Goal: Task Accomplishment & Management: Manage account settings

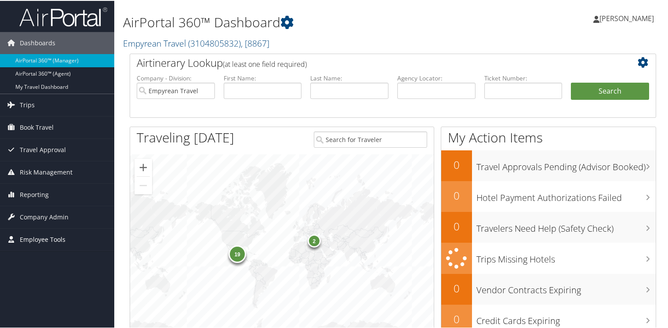
click at [51, 237] on span "Employee Tools" at bounding box center [43, 239] width 46 height 22
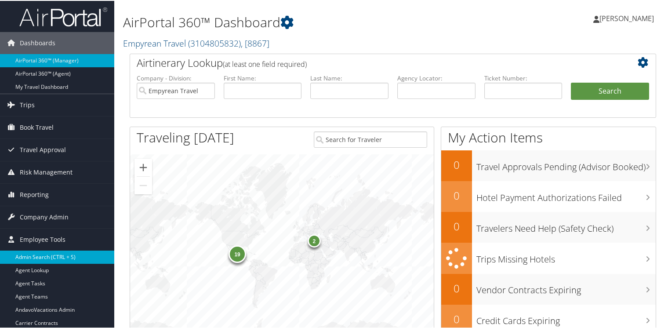
click at [40, 251] on link "Admin Search (CTRL + S)" at bounding box center [57, 255] width 114 height 13
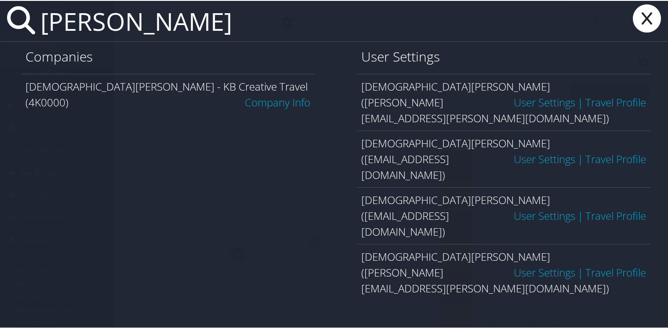
type input "kristen stephens"
click at [282, 94] on link "Company Info" at bounding box center [277, 101] width 65 height 14
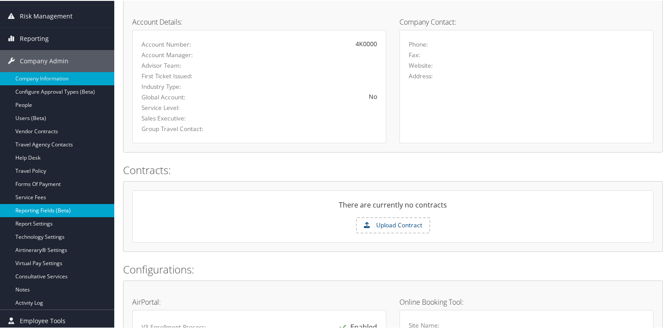
scroll to position [132, 0]
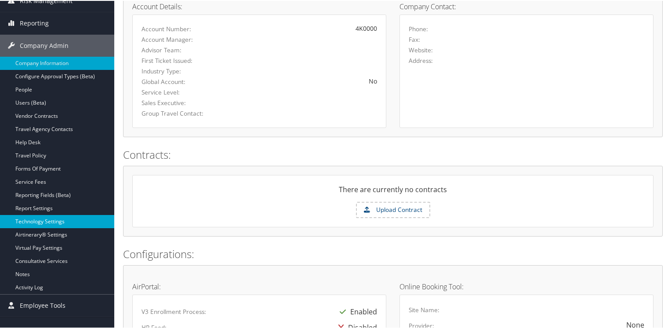
click at [30, 220] on link "Technology Settings" at bounding box center [57, 220] width 114 height 13
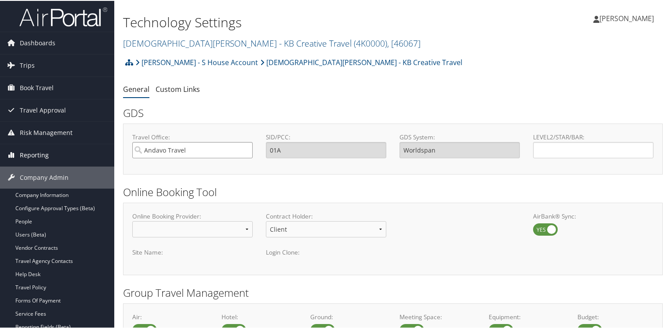
drag, startPoint x: 203, startPoint y: 152, endPoint x: 102, endPoint y: 147, distance: 101.1
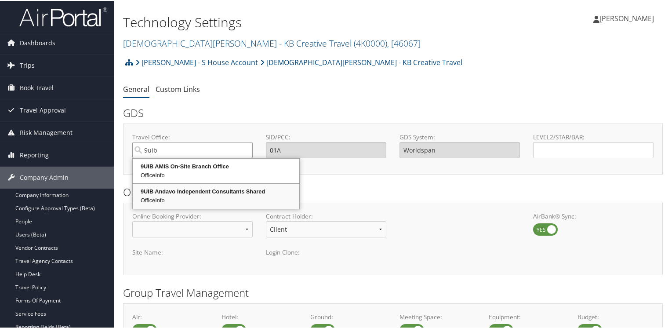
click at [190, 191] on div "9UIB Andavo Independent Consultants Shared" at bounding box center [216, 190] width 164 height 9
type input "9UIB Andavo Independent Consultants Shared"
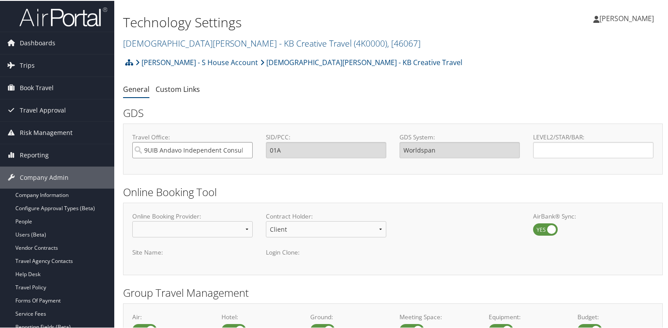
type input "9UIB"
type input "Sabre"
type input "9UIB Andavo Independent Consultants Shared"
click at [548, 147] on input "LEVEL2/STAR/BAR:" at bounding box center [593, 149] width 120 height 16
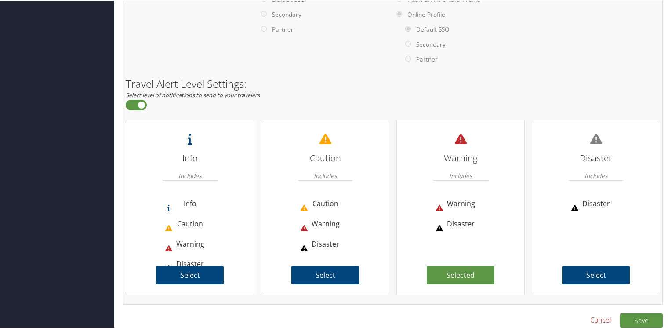
scroll to position [627, 0]
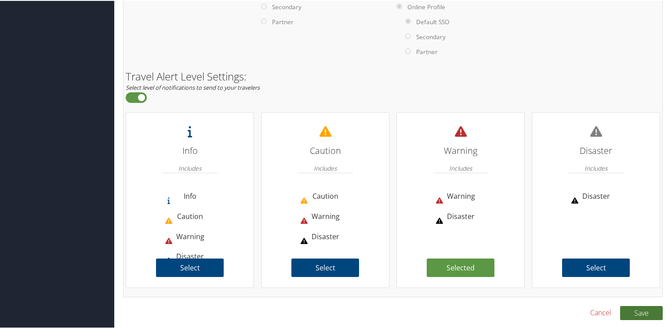
type input "4K"
click at [643, 314] on button "Save" at bounding box center [641, 312] width 43 height 14
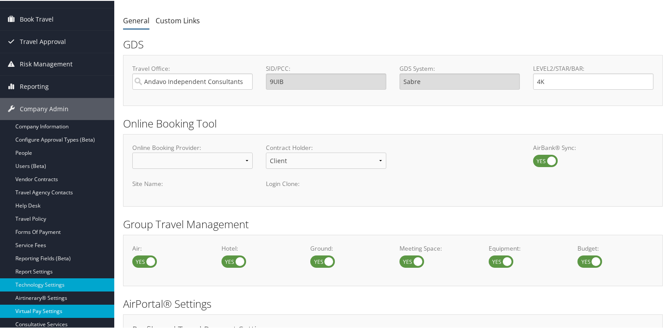
scroll to position [88, 0]
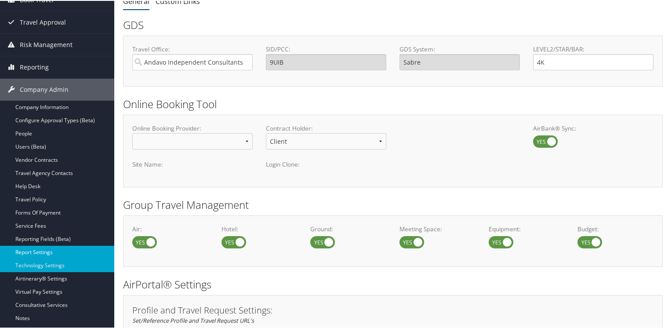
click at [28, 249] on link "Report Settings" at bounding box center [57, 251] width 114 height 13
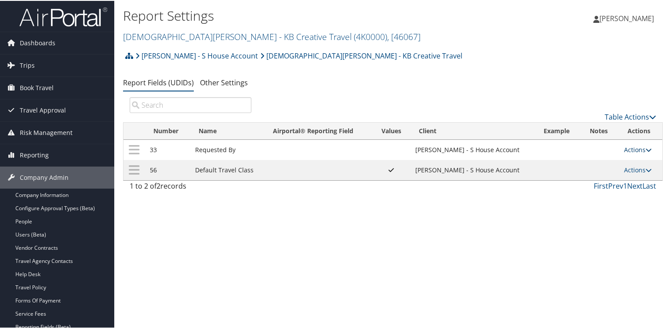
click at [636, 148] on link "Actions" at bounding box center [638, 149] width 28 height 8
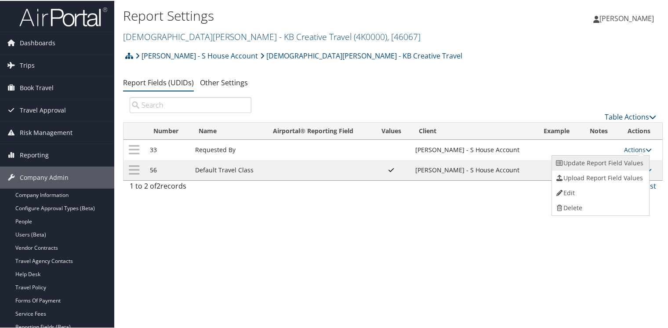
click at [582, 161] on link "Update Report Field Values" at bounding box center [599, 162] width 95 height 15
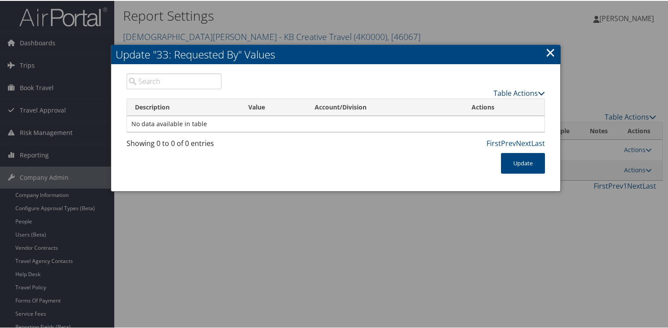
click at [522, 90] on link "Table Actions" at bounding box center [518, 92] width 51 height 10
click at [448, 103] on link "New Record" at bounding box center [485, 105] width 116 height 15
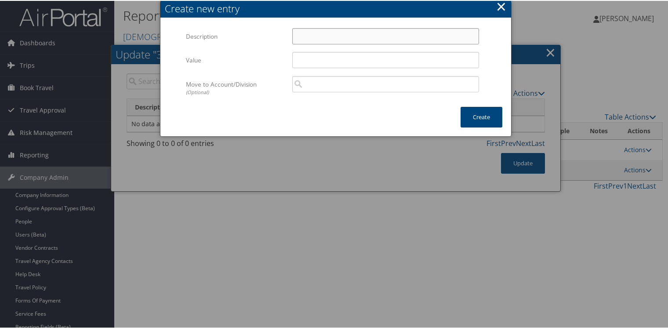
click at [313, 38] on input "Description" at bounding box center [385, 35] width 187 height 16
click at [497, 5] on button "×" at bounding box center [501, 6] width 10 height 18
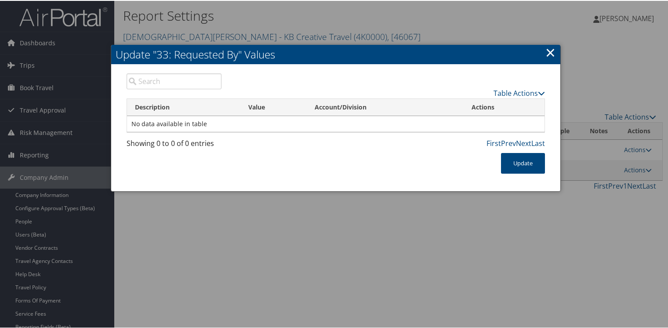
click at [547, 48] on link "×" at bounding box center [550, 52] width 10 height 18
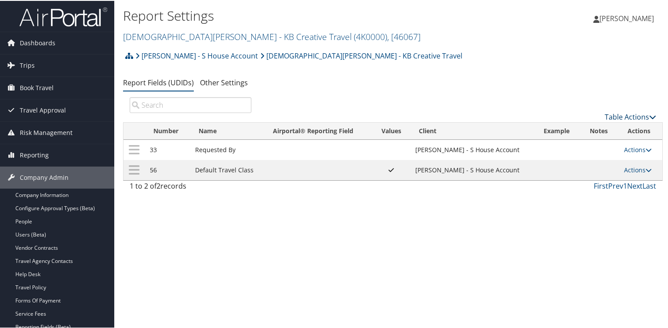
click at [642, 116] on link "Table Actions" at bounding box center [629, 116] width 51 height 10
click at [578, 126] on link "New Record" at bounding box center [601, 130] width 116 height 15
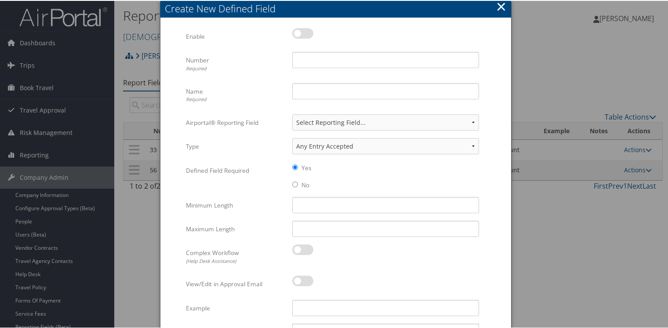
click at [310, 33] on label at bounding box center [302, 32] width 21 height 11
click at [302, 33] on input "checkbox" at bounding box center [299, 34] width 6 height 6
checkbox input "true"
click at [312, 61] on input "Number Required" at bounding box center [385, 59] width 187 height 16
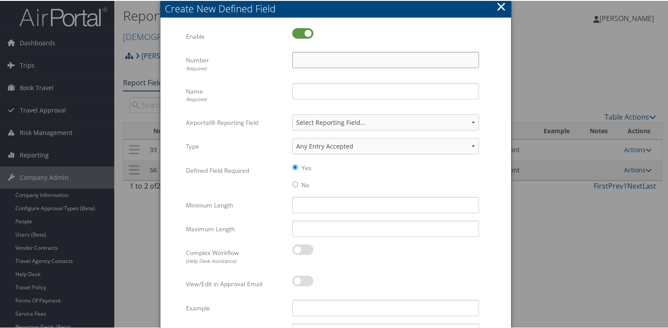
type input "56"
type input "Rule Class"
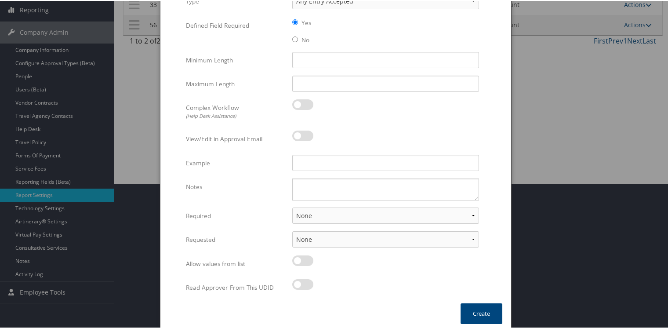
scroll to position [148, 0]
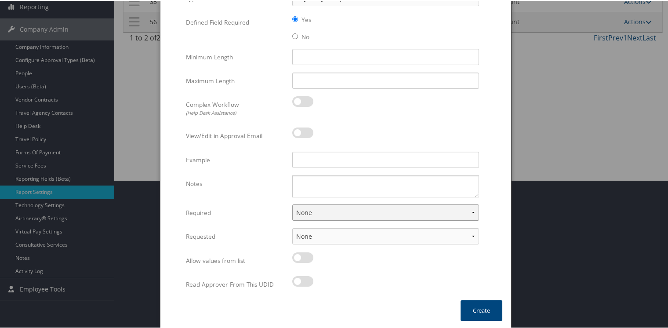
click at [318, 213] on select "None For Guest Travelers For Profiled Travelers For Both" at bounding box center [385, 211] width 187 height 16
click at [317, 210] on select "None For Guest Travelers For Profiled Travelers For Both" at bounding box center [385, 211] width 187 height 16
click at [304, 212] on select "None For Guest Travelers For Profiled Travelers For Both" at bounding box center [385, 211] width 187 height 16
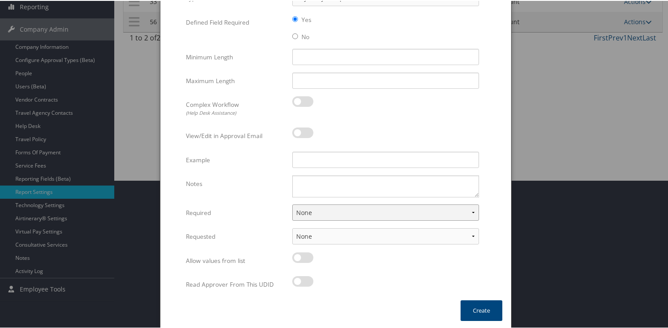
select select "both"
click at [292, 203] on select "None For Guest Travelers For Profiled Travelers For Both" at bounding box center [385, 211] width 187 height 16
click at [477, 309] on button "Create" at bounding box center [481, 309] width 42 height 21
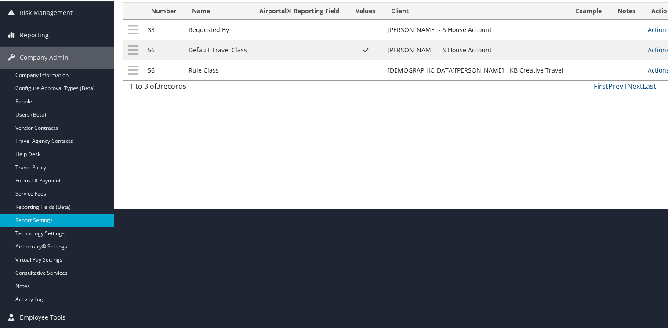
scroll to position [119, 0]
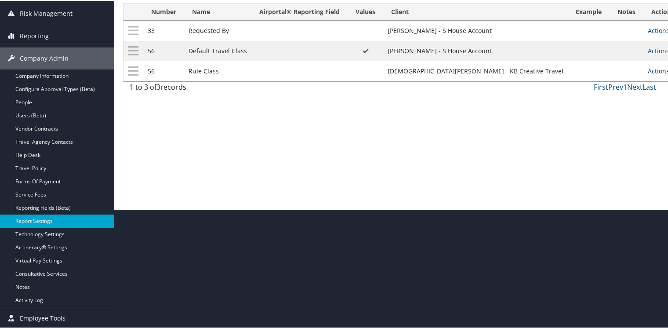
click at [647, 69] on link "Actions" at bounding box center [661, 70] width 28 height 8
drag, startPoint x: 634, startPoint y: 69, endPoint x: 629, endPoint y: 71, distance: 5.5
click at [647, 71] on link "Actions" at bounding box center [661, 70] width 28 height 8
click at [605, 81] on link "Update Report Field Values" at bounding box center [601, 83] width 95 height 15
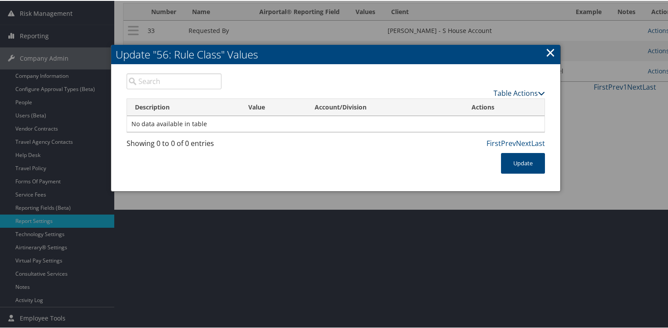
click at [515, 90] on link "Table Actions" at bounding box center [518, 92] width 51 height 10
click at [514, 92] on link "Table Actions" at bounding box center [518, 92] width 51 height 10
click at [453, 102] on link "New Record" at bounding box center [485, 105] width 116 height 15
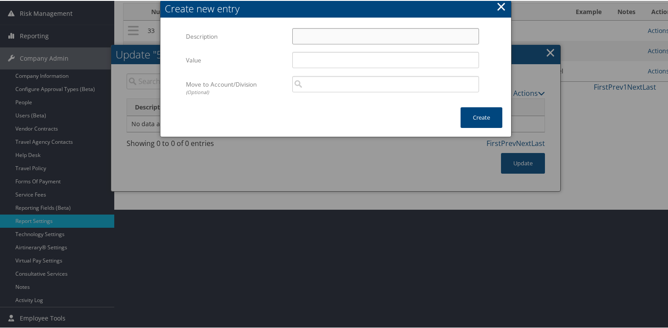
click at [293, 35] on input "Description" at bounding box center [385, 35] width 187 height 16
type input "Default Travel Class"
click at [478, 115] on button "Create" at bounding box center [481, 116] width 42 height 21
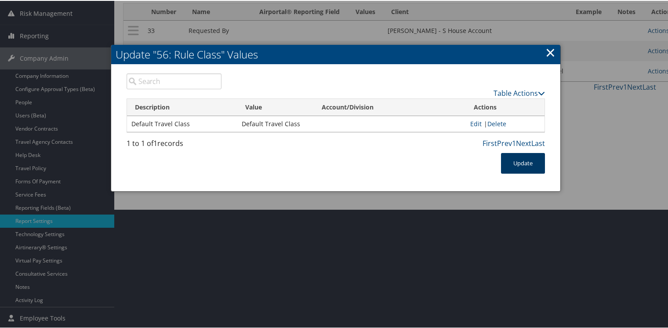
click at [524, 159] on button "Update" at bounding box center [523, 162] width 44 height 21
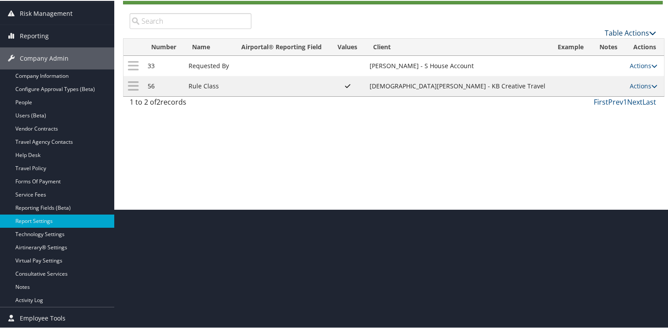
click at [613, 33] on link "Table Actions" at bounding box center [629, 32] width 51 height 10
click at [571, 47] on th "Example" at bounding box center [570, 46] width 42 height 17
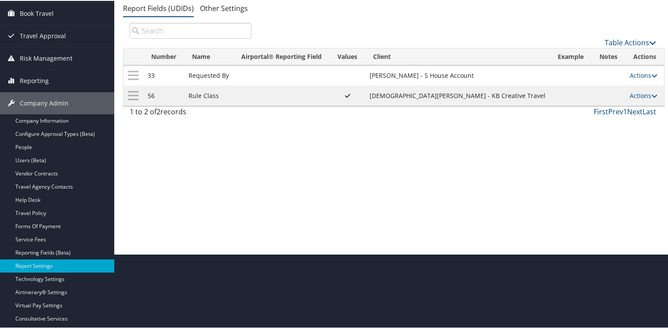
scroll to position [0, 0]
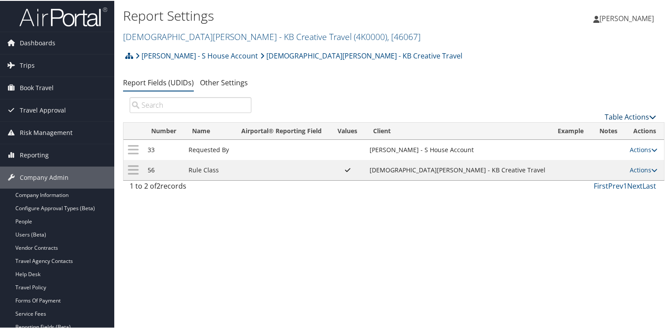
click at [622, 115] on link "Table Actions" at bounding box center [629, 116] width 51 height 10
click at [586, 130] on link "New Record" at bounding box center [601, 130] width 116 height 15
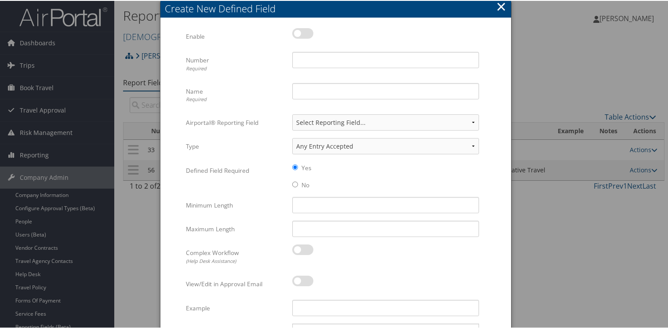
click at [302, 29] on label at bounding box center [302, 32] width 21 height 11
click at [302, 31] on input "checkbox" at bounding box center [299, 34] width 6 height 6
click at [302, 29] on label at bounding box center [302, 32] width 21 height 11
click at [302, 31] on input "checkbox" at bounding box center [299, 34] width 6 height 6
click at [304, 33] on label at bounding box center [302, 32] width 21 height 11
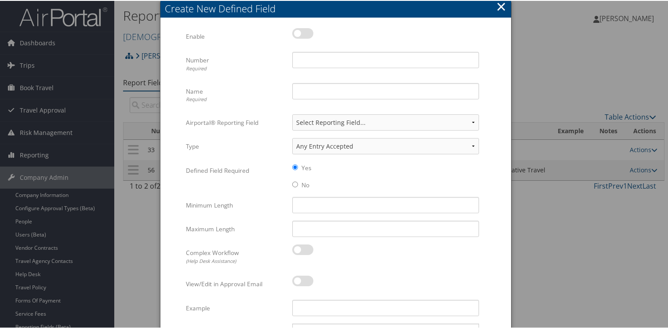
click at [302, 33] on input "checkbox" at bounding box center [299, 34] width 6 height 6
checkbox input "true"
click at [311, 60] on input "Number Required" at bounding box center [385, 59] width 187 height 16
type input "33"
click at [311, 92] on input "Name Required" at bounding box center [385, 90] width 187 height 16
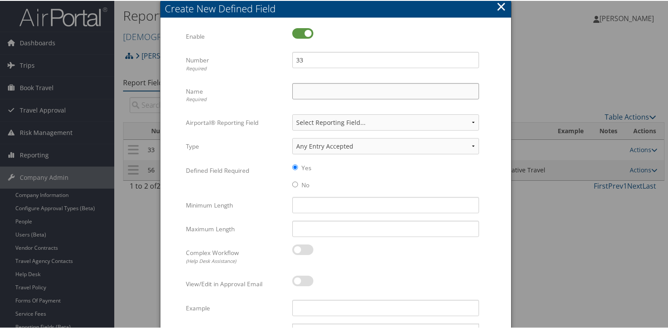
type input "Requested By"
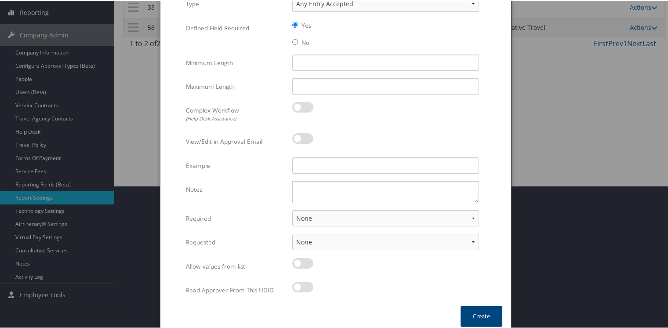
scroll to position [148, 0]
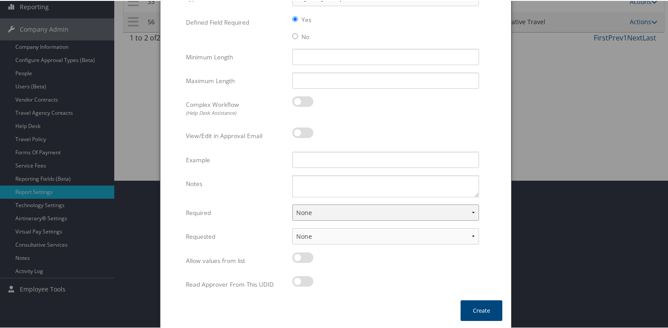
click at [314, 209] on select "None For Guest Travelers For Profiled Travelers For Both" at bounding box center [385, 211] width 187 height 16
select select "both"
click at [292, 203] on select "None For Guest Travelers For Profiled Travelers For Both" at bounding box center [385, 211] width 187 height 16
click at [314, 263] on div at bounding box center [385, 261] width 187 height 20
click at [311, 236] on select "None In Profile At Booking Both" at bounding box center [385, 235] width 187 height 16
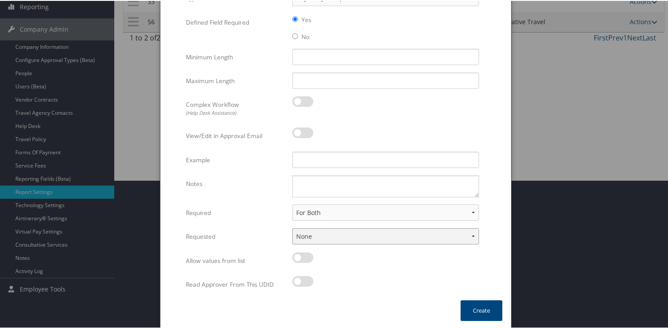
select select "trip"
click at [292, 227] on select "None In Profile At Booking Both" at bounding box center [385, 235] width 187 height 16
drag, startPoint x: 316, startPoint y: 242, endPoint x: 324, endPoint y: 274, distance: 32.2
click at [324, 275] on div at bounding box center [385, 285] width 187 height 20
click at [472, 309] on button "Create" at bounding box center [481, 309] width 42 height 21
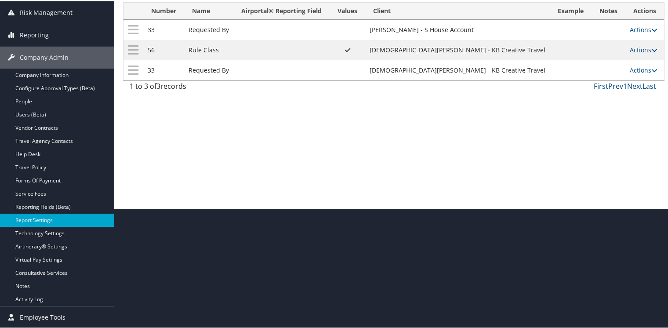
scroll to position [119, 0]
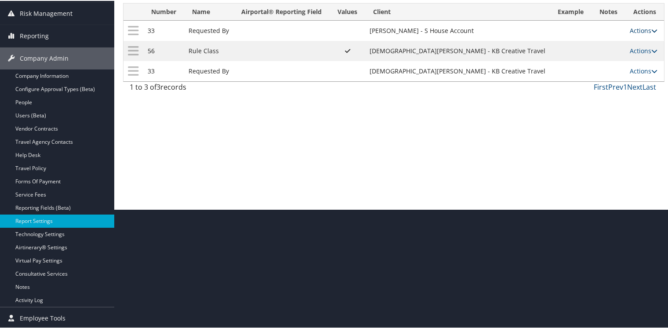
click at [651, 32] on icon at bounding box center [654, 30] width 6 height 6
click at [582, 87] on link "Delete" at bounding box center [600, 87] width 95 height 15
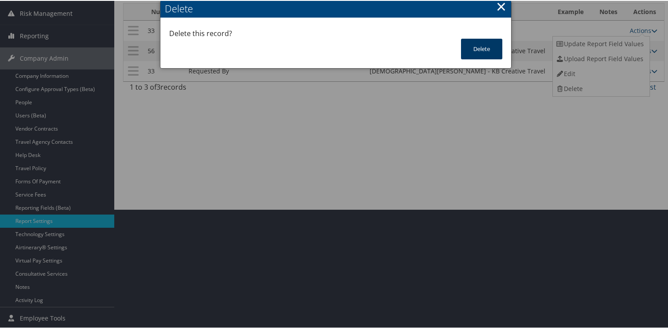
click at [489, 49] on button "Delete" at bounding box center [481, 48] width 41 height 21
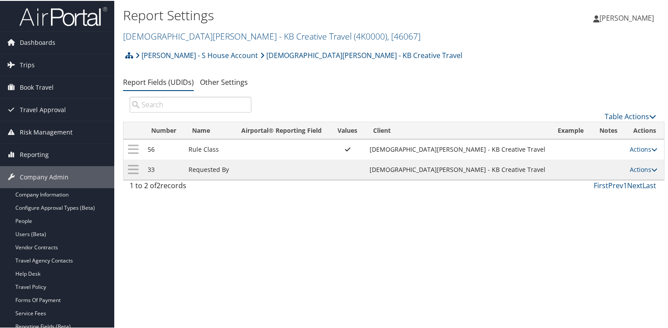
scroll to position [0, 0]
click at [152, 37] on link "Kristen Stephenson - KB Creative Travel ( 4K0000 ) , [ 46067 ]" at bounding box center [271, 36] width 297 height 12
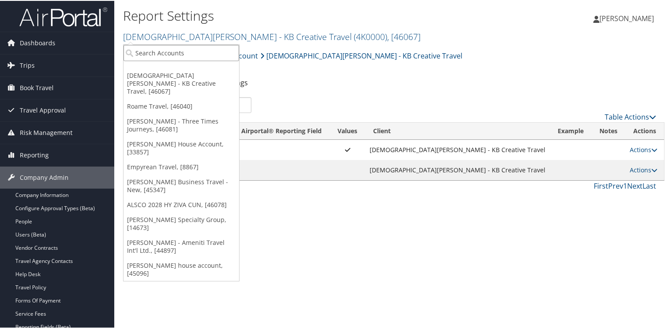
click at [150, 52] on input "search" at bounding box center [181, 52] width 116 height 16
click at [141, 113] on link "[PERSON_NAME] - Three Times Journeys, [46081]" at bounding box center [181, 124] width 116 height 23
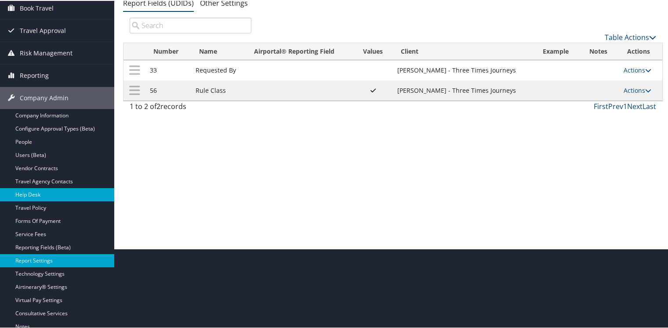
scroll to position [119, 0]
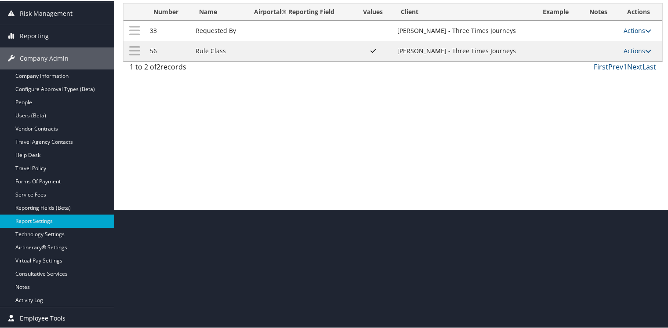
click at [30, 311] on span "Employee Tools" at bounding box center [43, 317] width 46 height 22
click at [32, 314] on span "Employee Tools" at bounding box center [43, 317] width 46 height 22
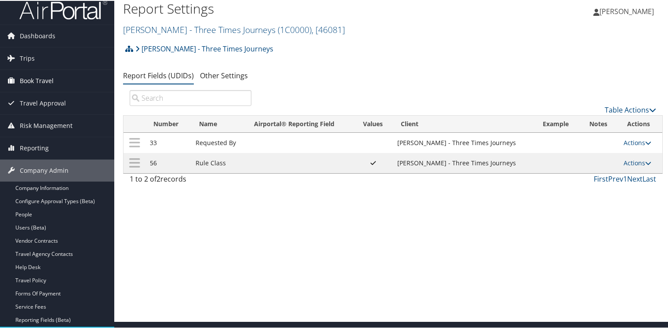
scroll to position [0, 0]
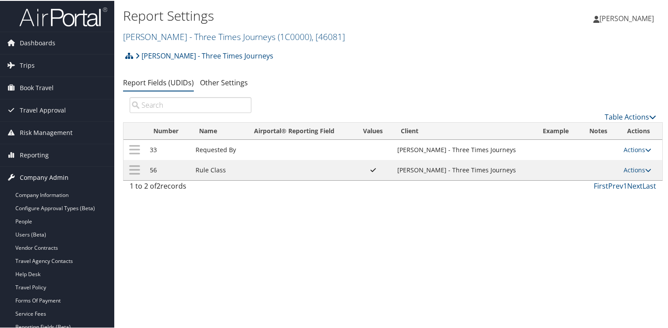
click at [51, 175] on span "Company Admin" at bounding box center [44, 177] width 49 height 22
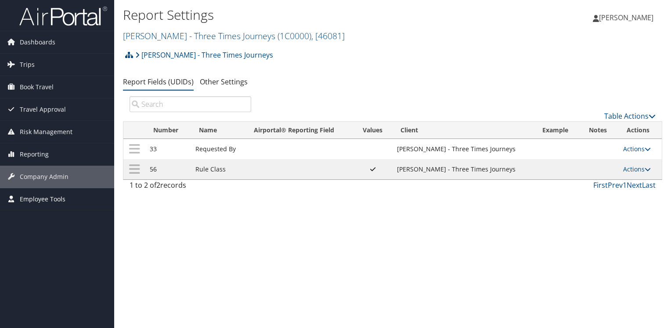
click at [47, 199] on span "Employee Tools" at bounding box center [43, 199] width 46 height 22
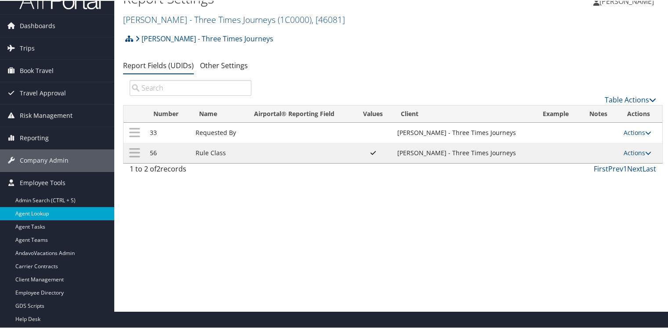
scroll to position [26, 0]
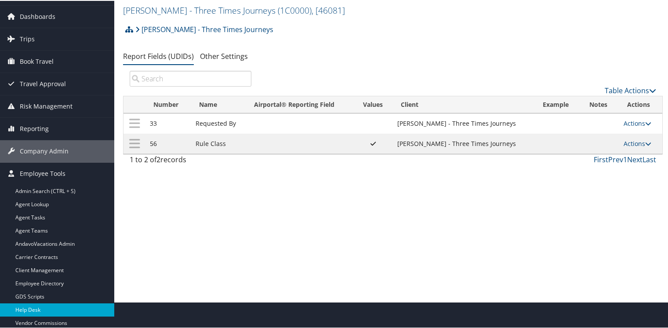
click at [30, 304] on link "Help Desk" at bounding box center [57, 308] width 114 height 13
